Goal: Information Seeking & Learning: Learn about a topic

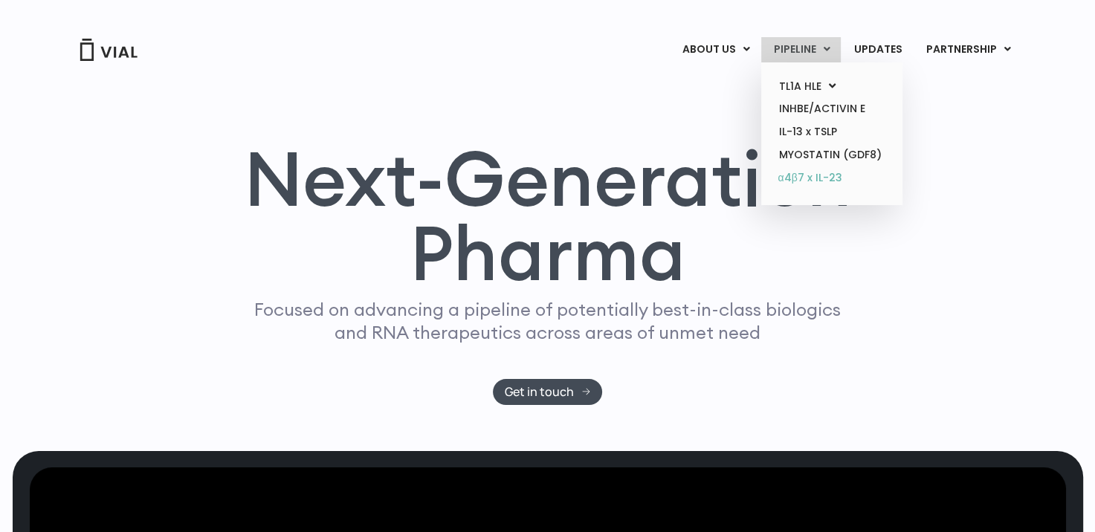
click at [809, 175] on link "α4β7 x IL-23" at bounding box center [832, 179] width 130 height 24
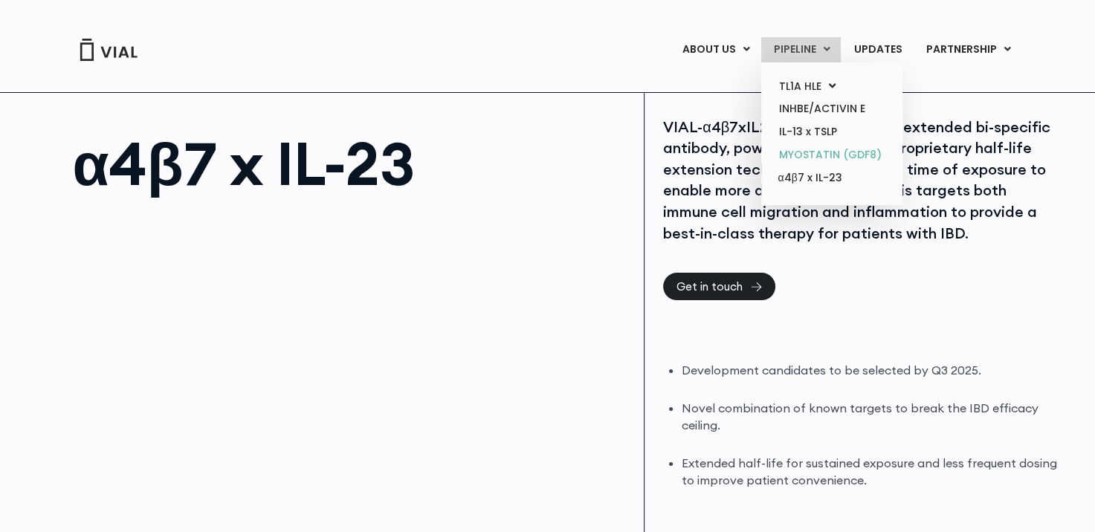
click at [822, 149] on link "MYOSTATIN (GDF8)" at bounding box center [832, 155] width 130 height 23
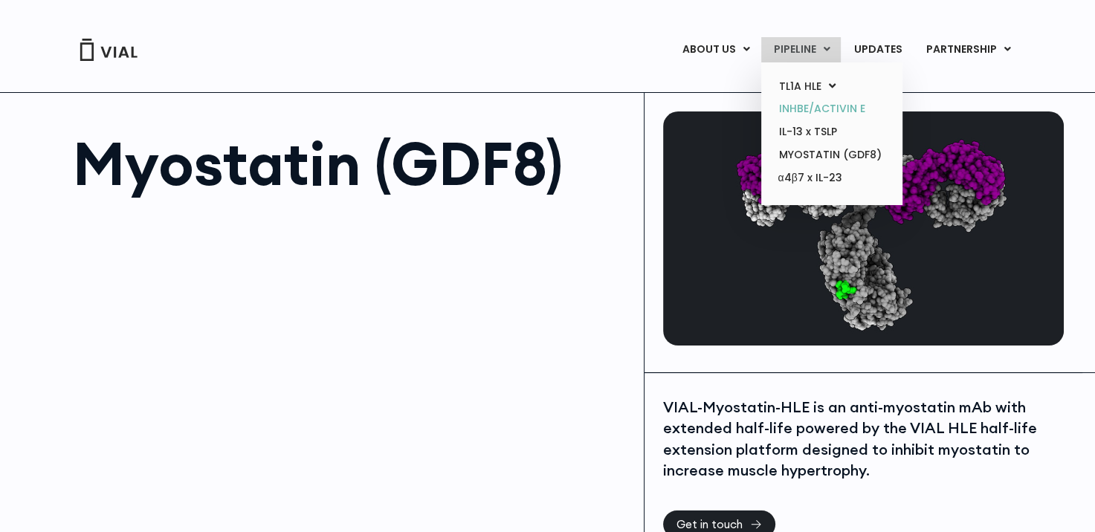
click at [805, 109] on link "INHBE/ACTIVIN E" at bounding box center [832, 108] width 130 height 23
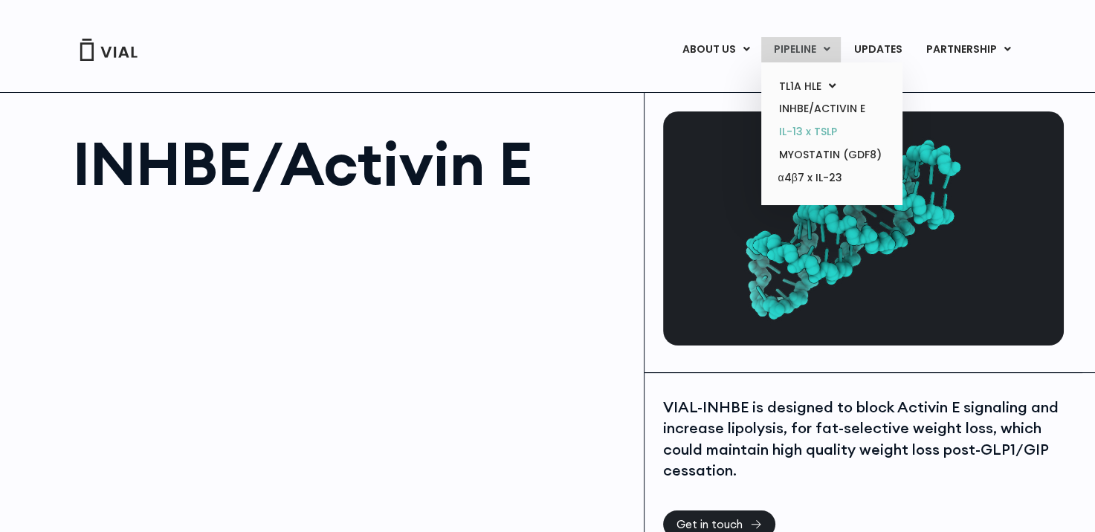
click at [791, 124] on link "IL-13 x TSLP" at bounding box center [832, 131] width 130 height 23
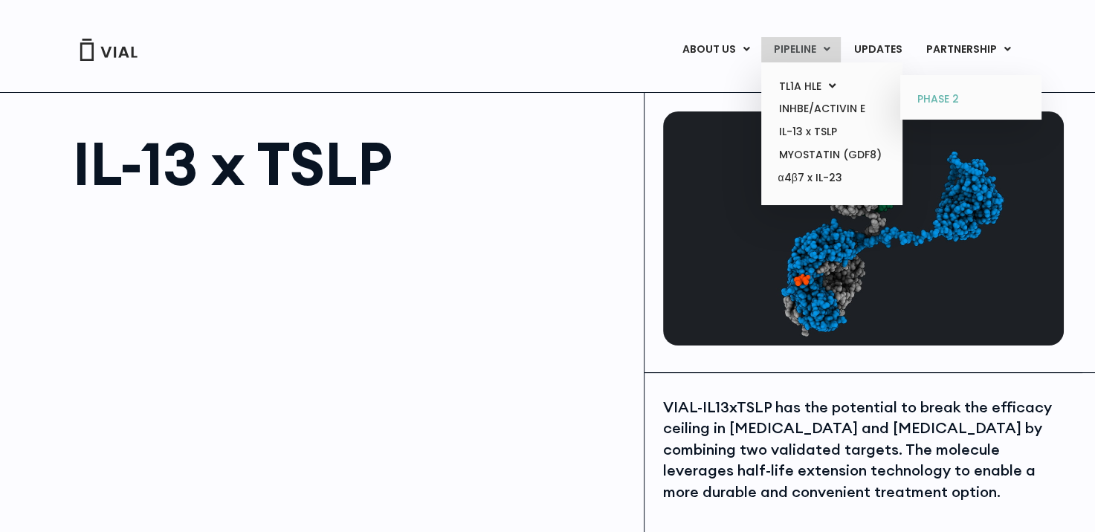
click at [934, 97] on link "PHASE 2" at bounding box center [971, 100] width 130 height 24
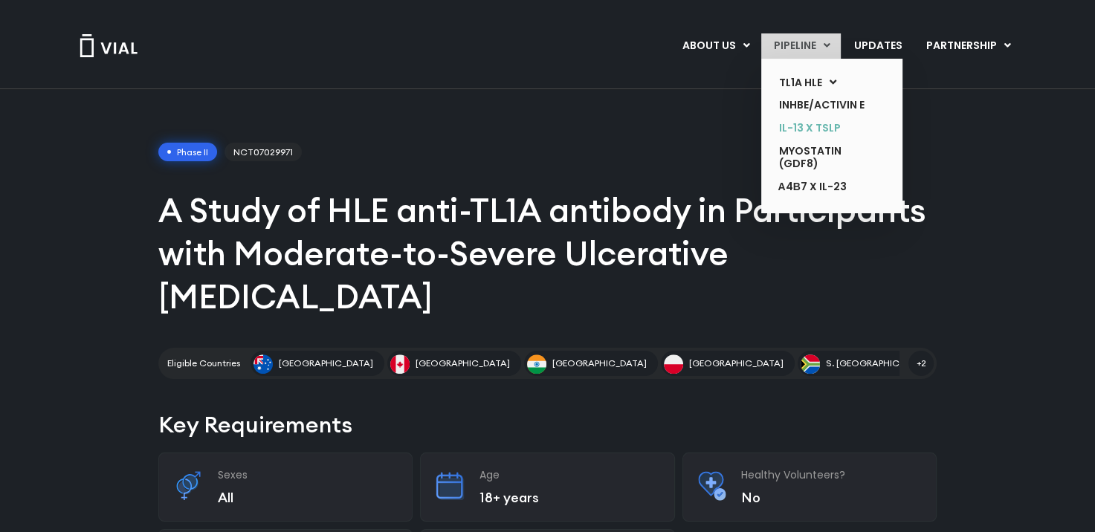
click at [799, 124] on link "IL-13 x TSLP" at bounding box center [821, 128] width 109 height 23
